Goal: Task Accomplishment & Management: Use online tool/utility

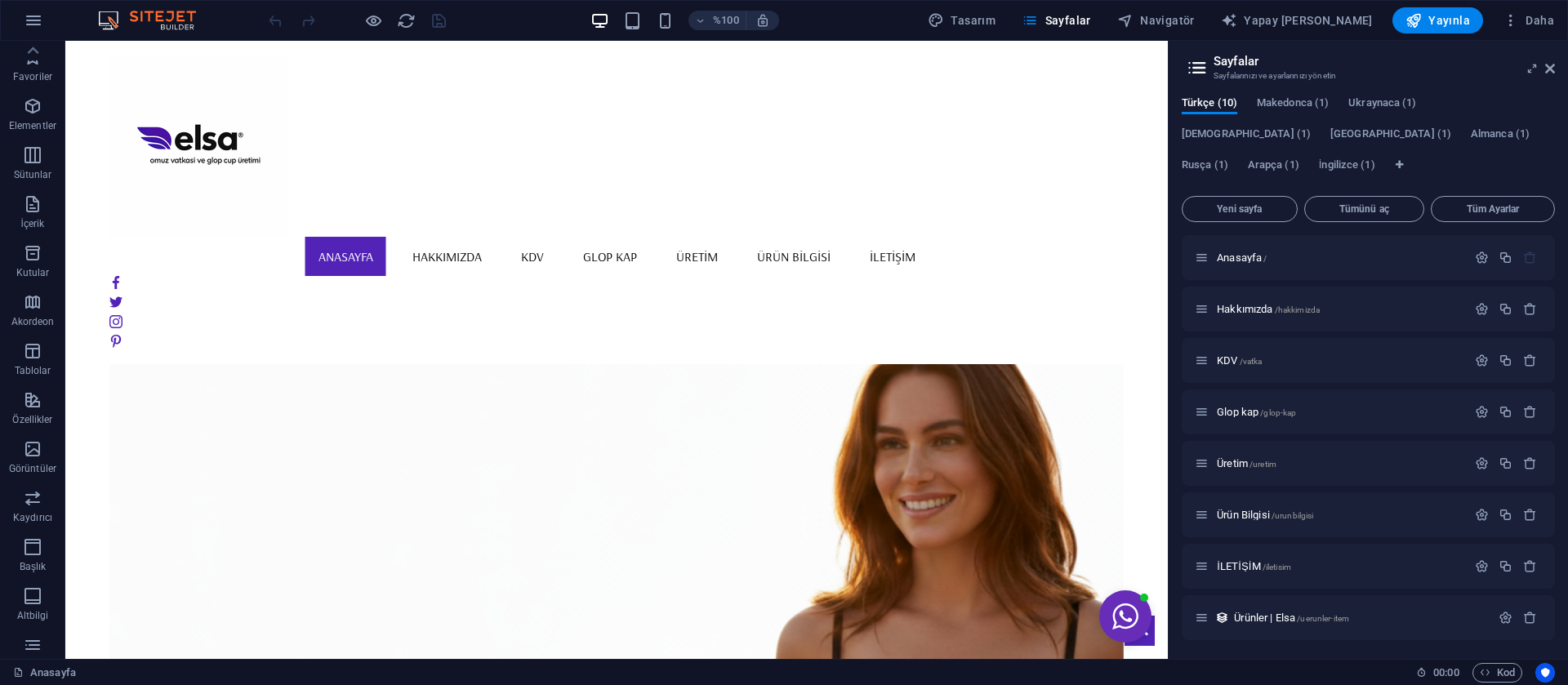
scroll to position [117, 0]
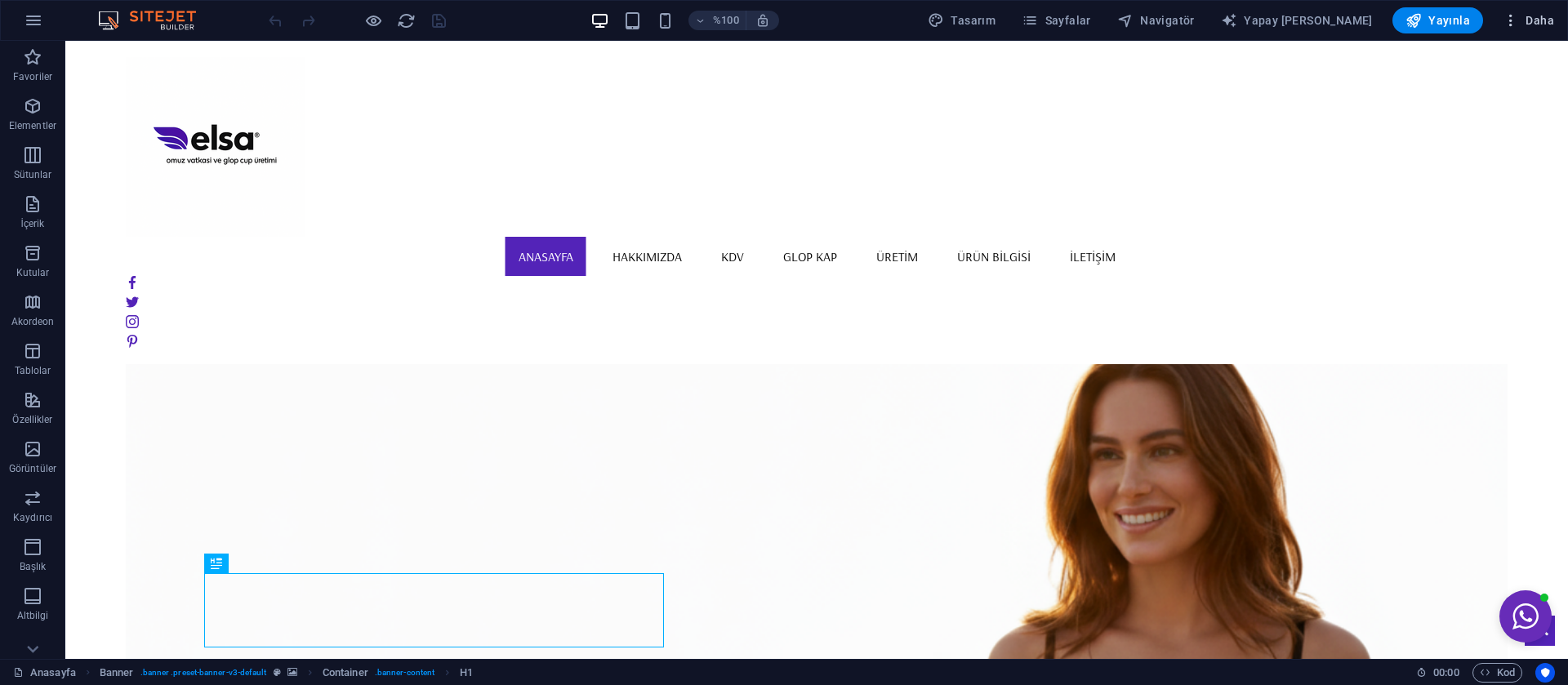
click at [1509, 18] on icon "button" at bounding box center [1511, 20] width 16 height 16
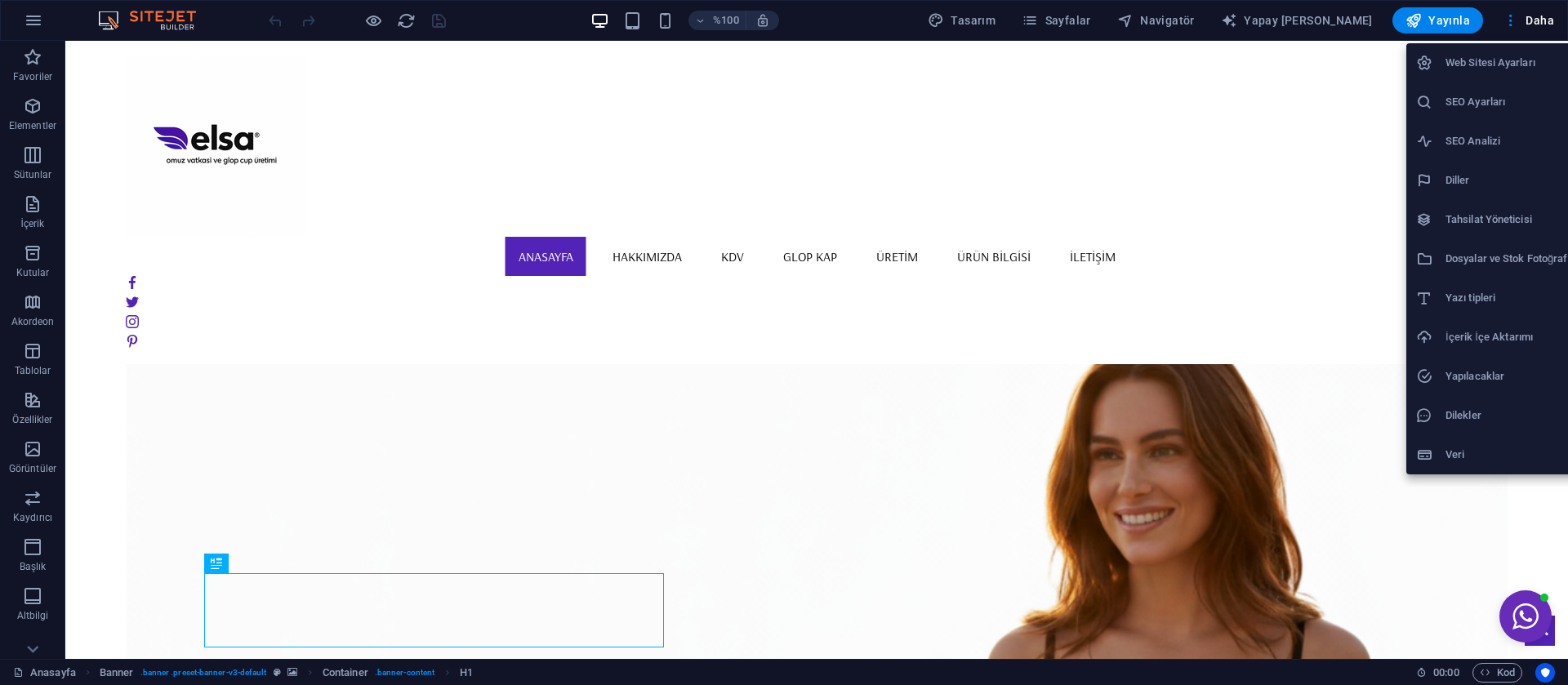
click at [1490, 210] on h6 "Tahsilat Yöneticisi" at bounding box center [1513, 220] width 134 height 20
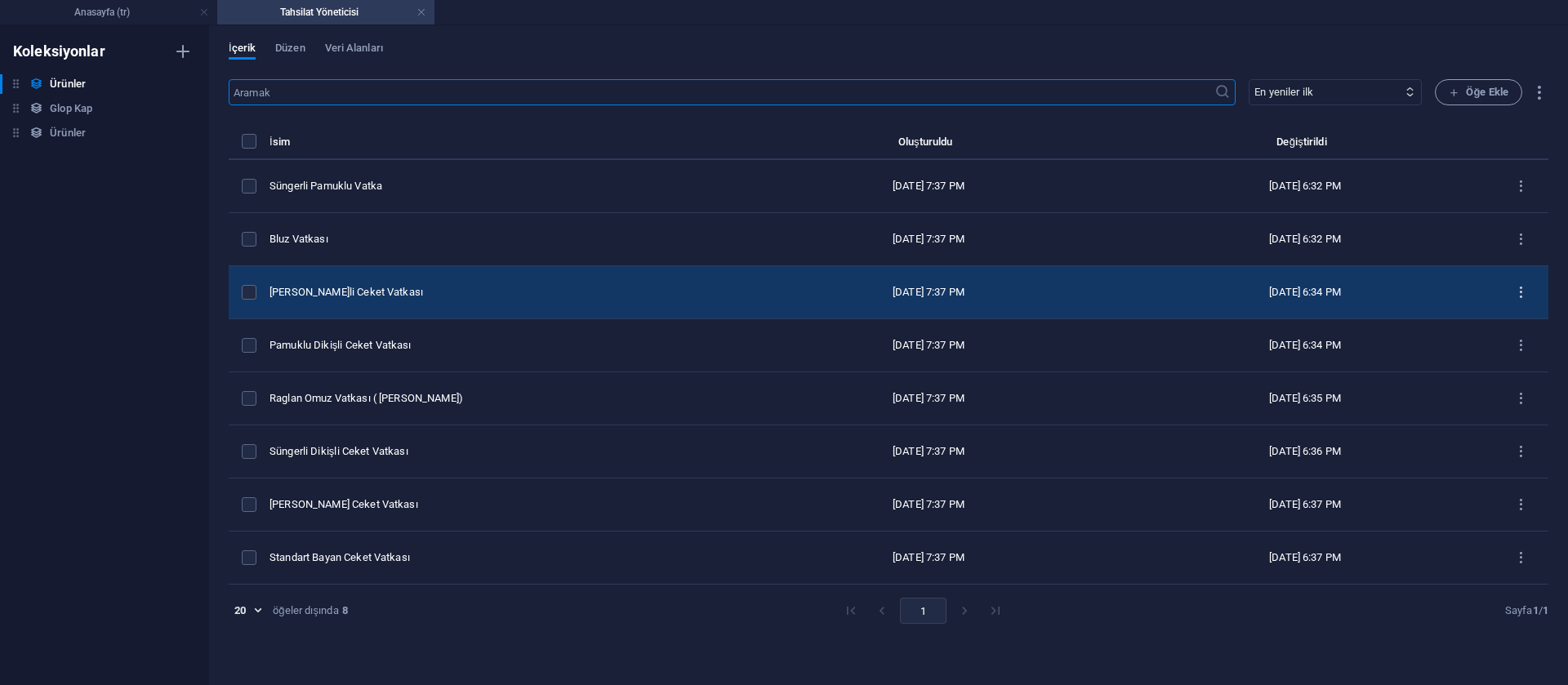
click at [1527, 291] on icon "ürün listesi" at bounding box center [1521, 292] width 15 height 15
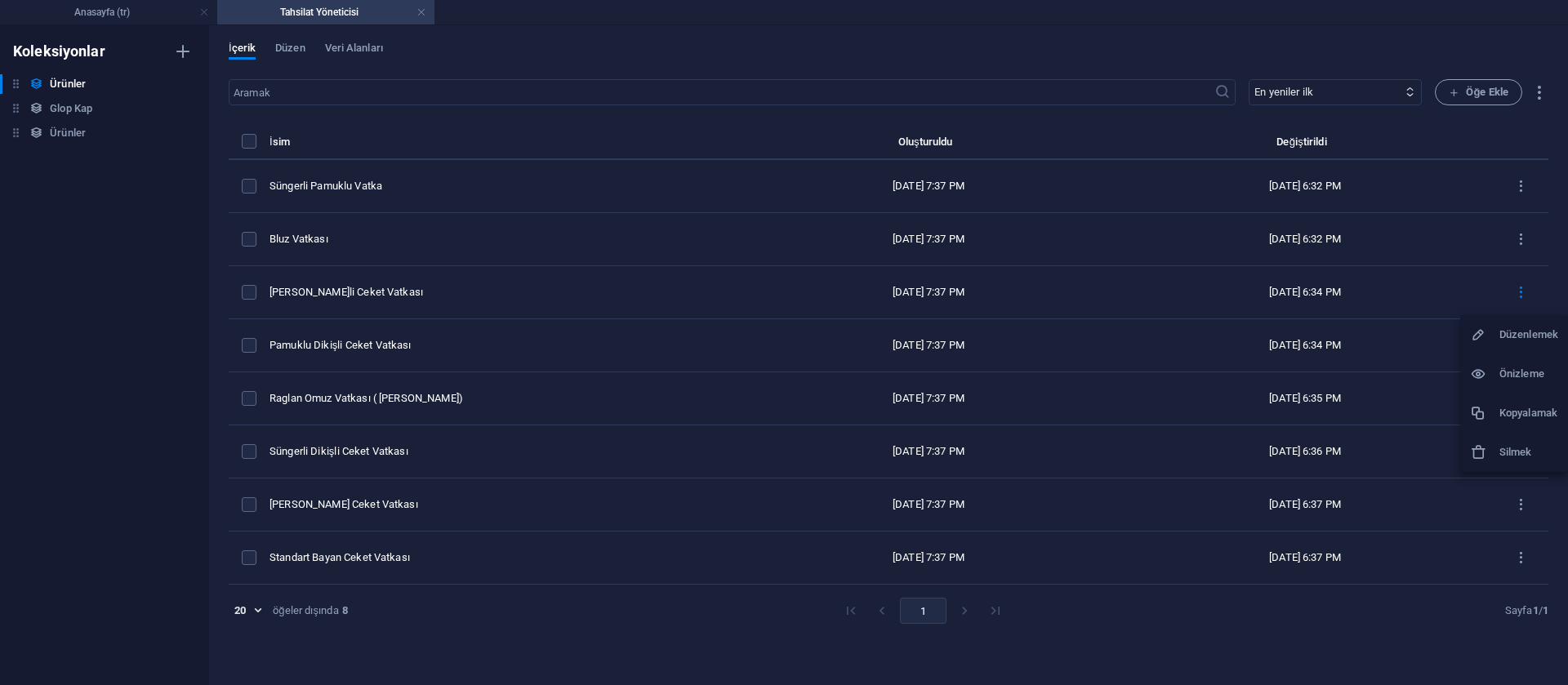
click at [1519, 334] on font "Düzenlemek" at bounding box center [1529, 334] width 59 height 12
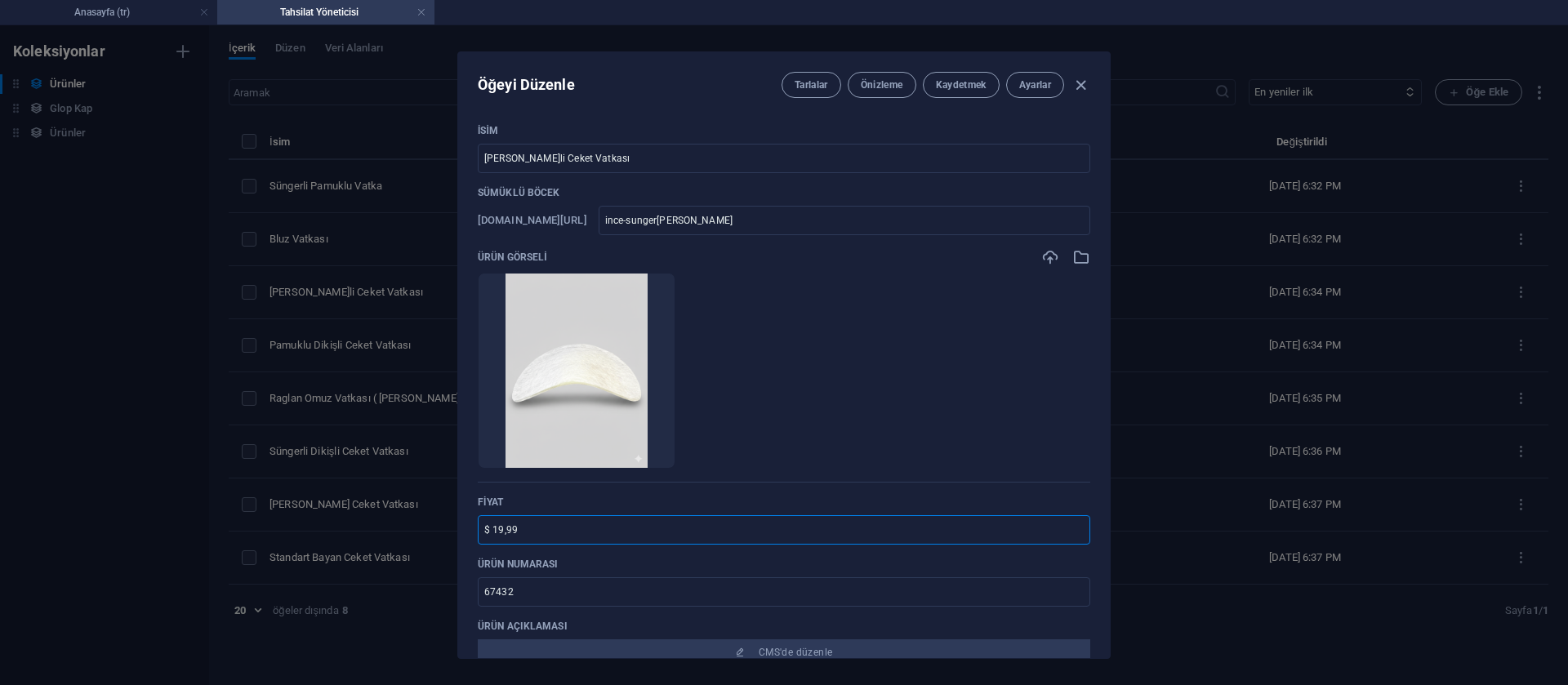
drag, startPoint x: 482, startPoint y: 533, endPoint x: 414, endPoint y: 538, distance: 68.2
click at [414, 538] on div "Öğeyi Düzenle Tarlalar Önizleme Kaydetmek Ayarlar İsim İnce Süngerli Ceket Vatk…" at bounding box center [784, 355] width 1568 height 660
click at [949, 87] on font "Kaydetmek" at bounding box center [961, 85] width 51 height 12
click at [1077, 88] on icon "button" at bounding box center [1080, 85] width 19 height 19
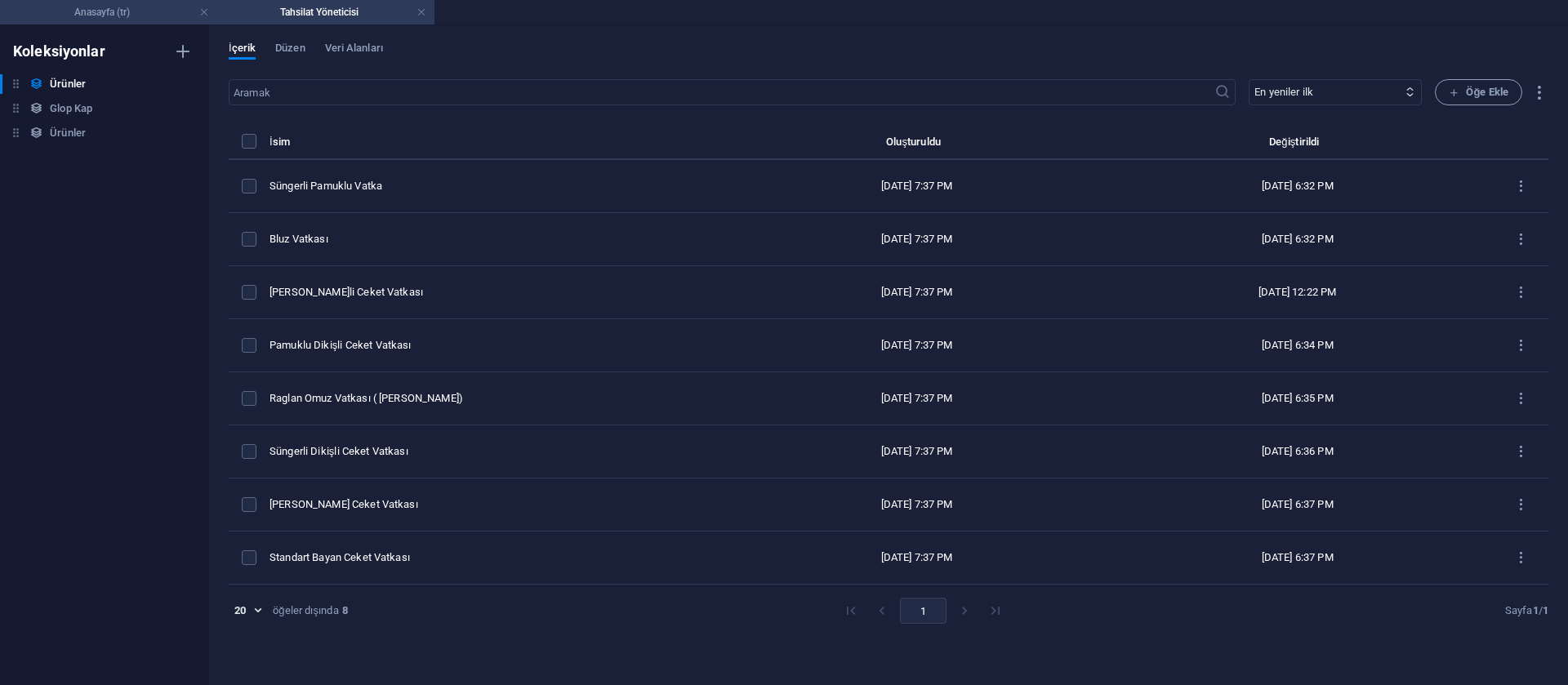
click at [141, 12] on h4 "Anasayfa (tr)" at bounding box center [109, 12] width 217 height 18
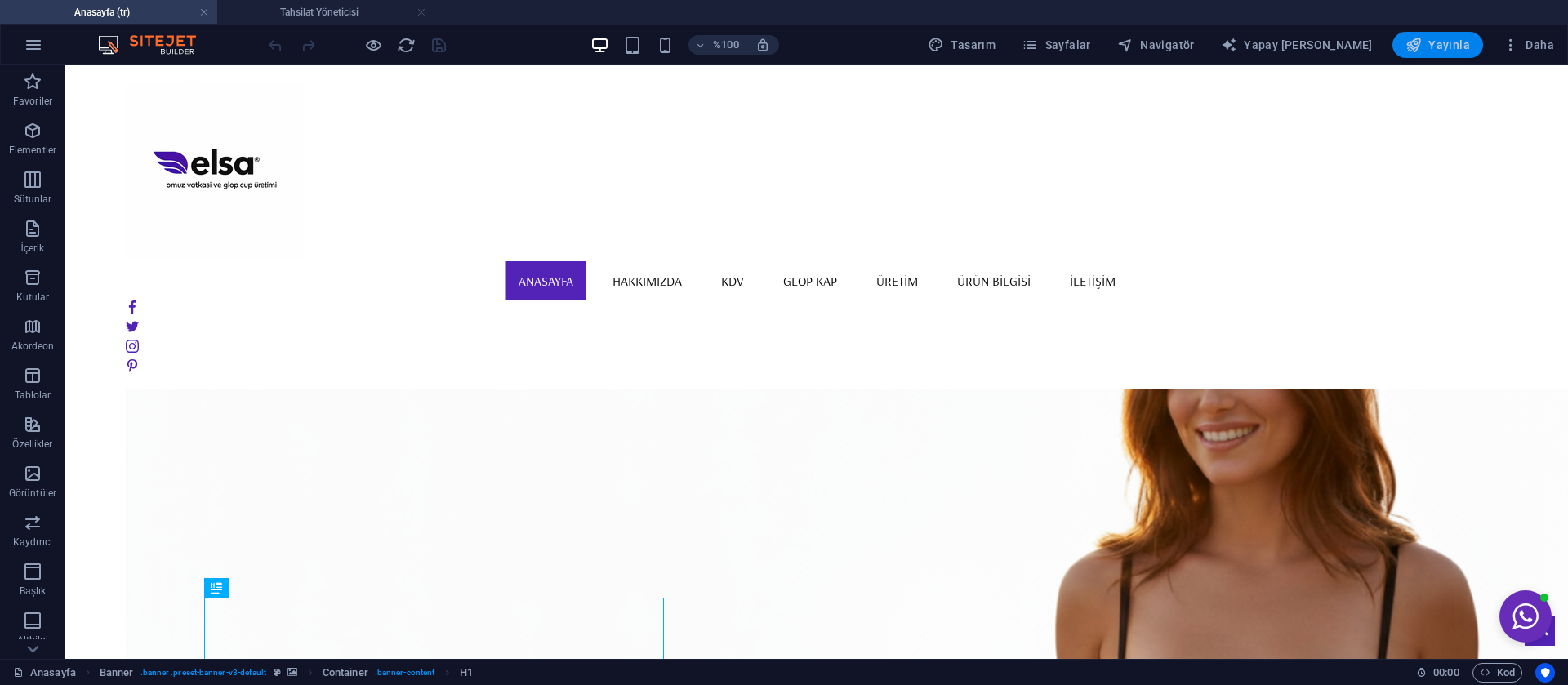
click at [1435, 40] on font "Yayınla" at bounding box center [1449, 44] width 42 height 13
